Goal: Navigation & Orientation: Go to known website

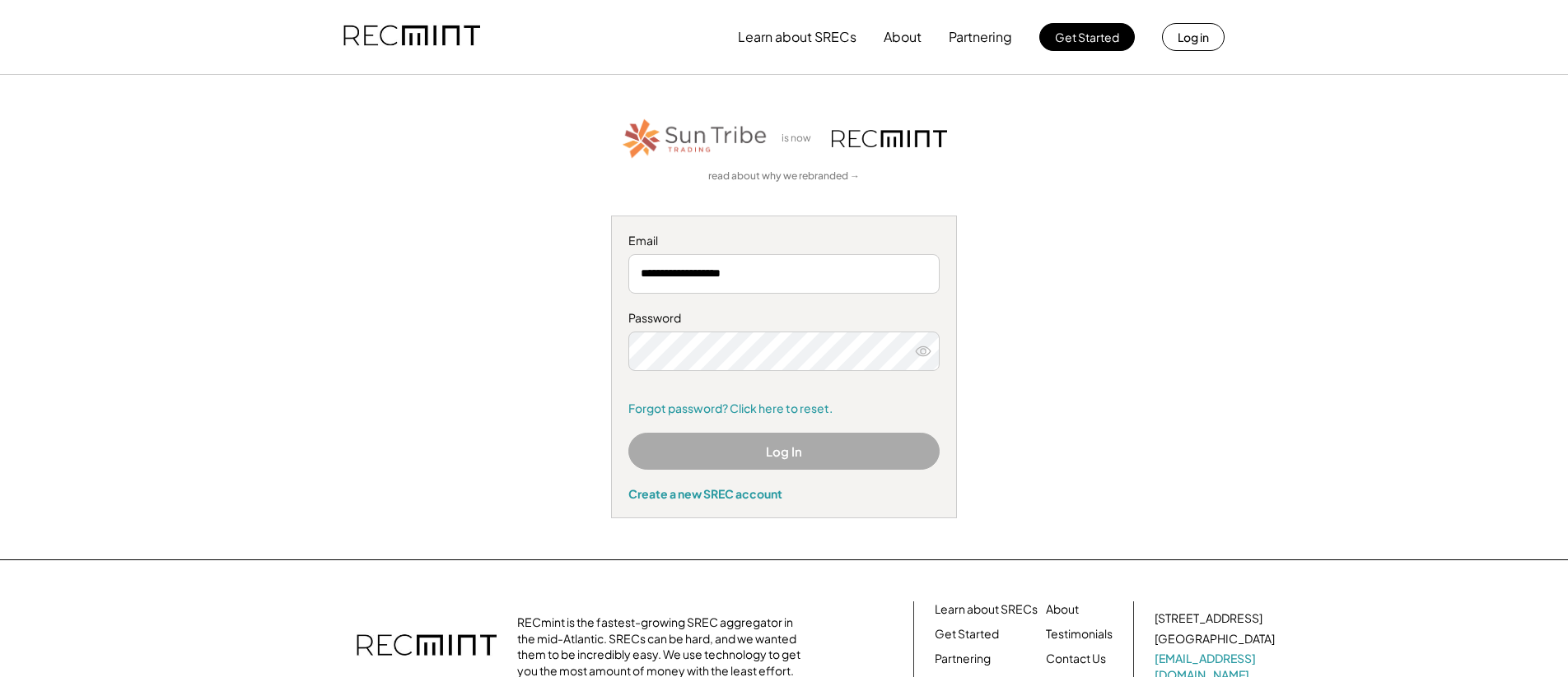
click at [587, 220] on div "**********" at bounding box center [784, 316] width 1014 height 402
